Goal: Information Seeking & Learning: Learn about a topic

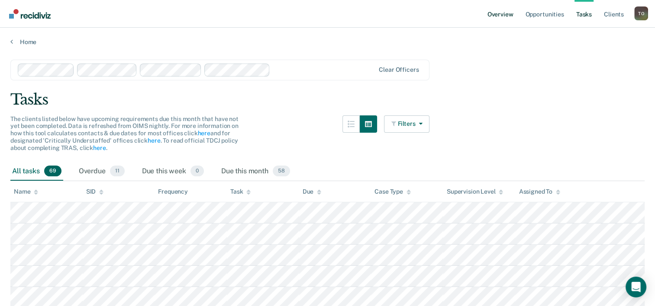
click at [493, 14] on link "Overview" at bounding box center [500, 14] width 29 height 28
